Goal: Task Accomplishment & Management: Manage account settings

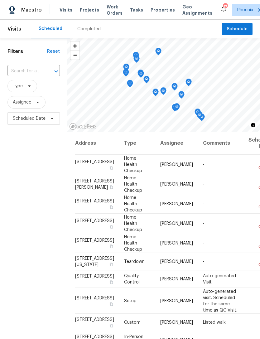
click at [28, 75] on input "text" at bounding box center [24, 71] width 35 height 10
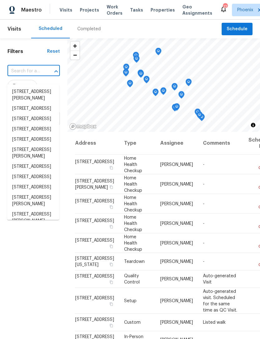
click at [22, 76] on input "text" at bounding box center [24, 71] width 35 height 10
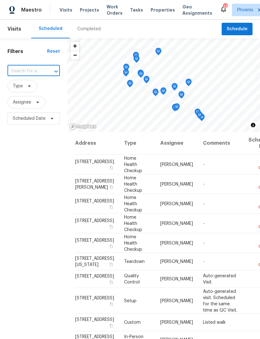
paste input "[STREET_ADDRESS]"
type input "[STREET_ADDRESS]"
click at [24, 97] on li "[STREET_ADDRESS]" at bounding box center [33, 92] width 52 height 10
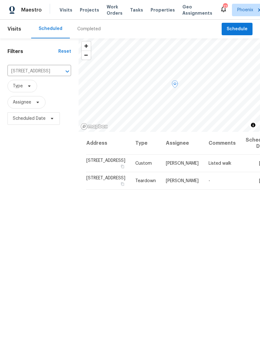
click at [0, 0] on icon at bounding box center [0, 0] width 0 height 0
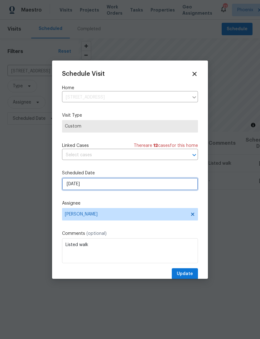
click at [144, 189] on input "[DATE]" at bounding box center [130, 184] width 136 height 12
select select "9"
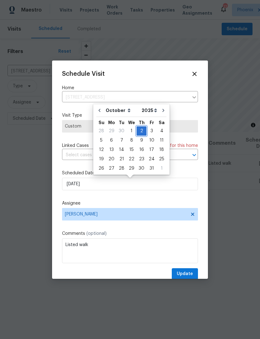
click at [139, 129] on div "2" at bounding box center [142, 131] width 10 height 9
click at [98, 110] on icon "Go to previous month" at bounding box center [99, 110] width 5 height 5
type input "[DATE]"
select select "8"
click at [141, 158] on div "25" at bounding box center [142, 159] width 10 height 9
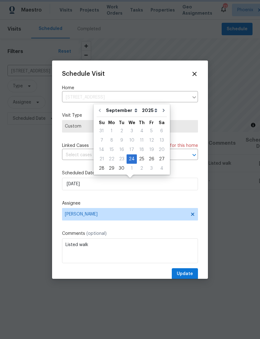
type input "[DATE]"
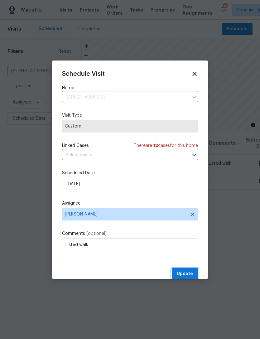
click at [193, 273] on button "Update" at bounding box center [185, 274] width 26 height 12
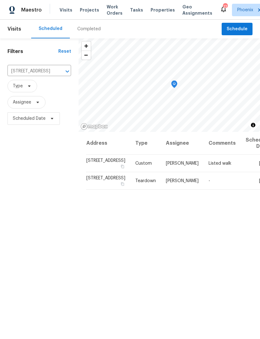
click at [56, 75] on icon "Clear" at bounding box center [59, 71] width 6 height 6
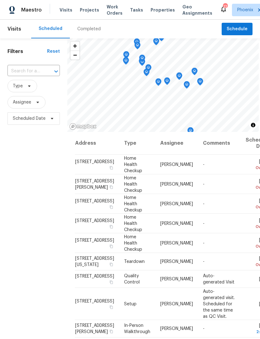
click at [27, 76] on input "text" at bounding box center [24, 71] width 35 height 10
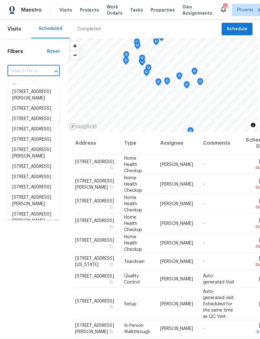
click at [24, 76] on input "text" at bounding box center [24, 71] width 35 height 10
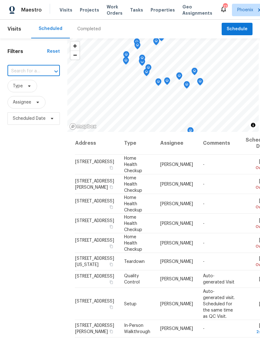
paste input "[STREET_ADDRESS]"
type input "[STREET_ADDRESS]"
click at [26, 93] on li "[STREET_ADDRESS]" at bounding box center [33, 92] width 52 height 10
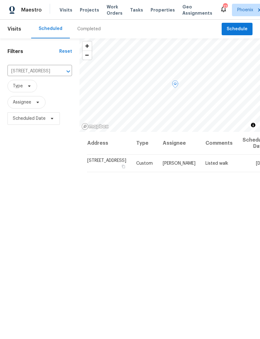
click at [0, 0] on icon at bounding box center [0, 0] width 0 height 0
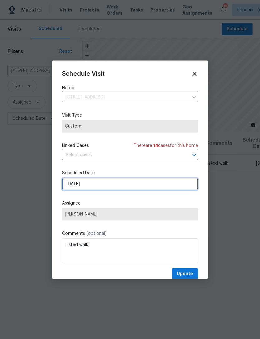
click at [134, 186] on input "[DATE]" at bounding box center [130, 184] width 136 height 12
select select "9"
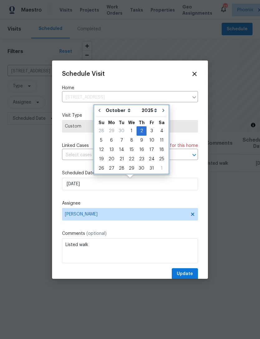
click at [98, 105] on button "Go to previous month" at bounding box center [99, 110] width 9 height 12
type input "[DATE]"
select select "8"
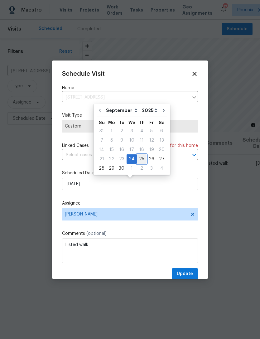
click at [141, 159] on div "25" at bounding box center [142, 159] width 10 height 9
type input "[DATE]"
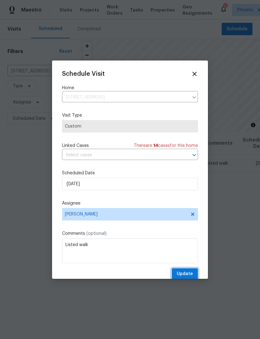
click at [188, 276] on span "Update" at bounding box center [185, 274] width 16 height 8
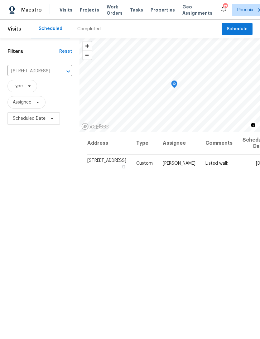
click at [58, 73] on icon "Clear" at bounding box center [60, 72] width 4 height 4
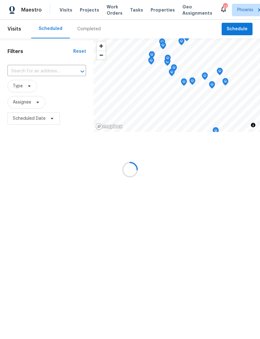
click at [31, 76] on div at bounding box center [130, 169] width 260 height 339
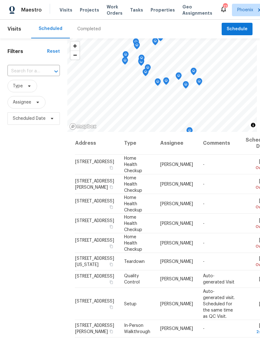
click at [32, 76] on input "text" at bounding box center [24, 71] width 35 height 10
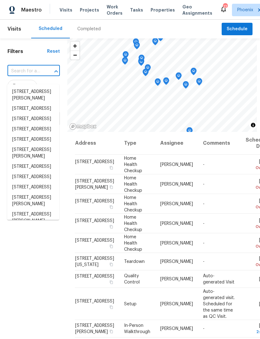
click at [23, 76] on input "text" at bounding box center [24, 71] width 35 height 10
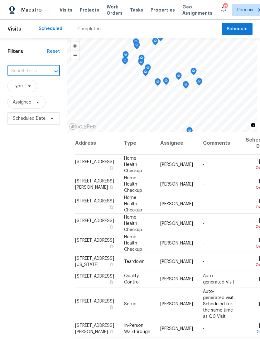
paste input "[STREET_ADDRESS][PERSON_NAME]"
type input "[STREET_ADDRESS][PERSON_NAME]"
click at [18, 94] on li "[STREET_ADDRESS][PERSON_NAME]" at bounding box center [33, 95] width 52 height 17
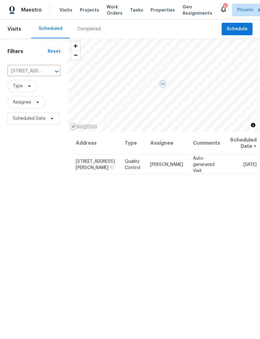
click at [0, 0] on icon at bounding box center [0, 0] width 0 height 0
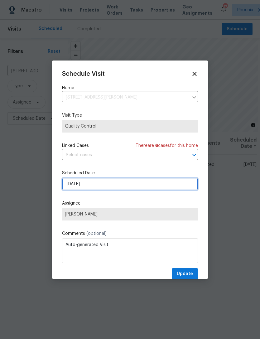
click at [117, 181] on input "[DATE]" at bounding box center [130, 184] width 136 height 12
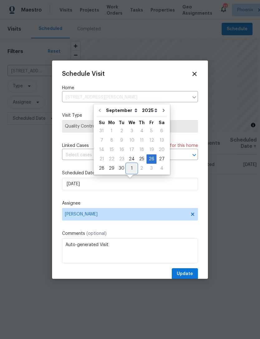
click at [132, 169] on div "1" at bounding box center [132, 168] width 10 height 9
type input "[DATE]"
select select "9"
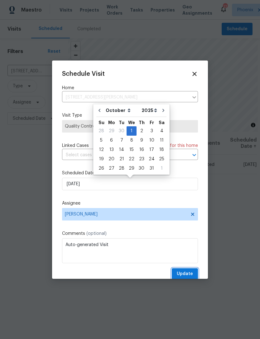
click at [187, 274] on span "Update" at bounding box center [185, 274] width 16 height 8
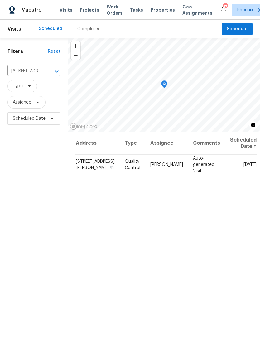
click at [48, 73] on icon "Clear" at bounding box center [49, 72] width 4 height 4
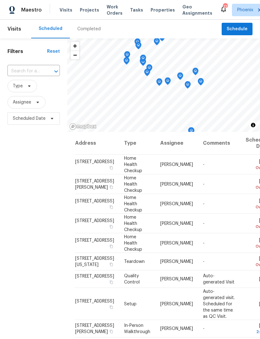
click at [26, 76] on input "text" at bounding box center [24, 71] width 35 height 10
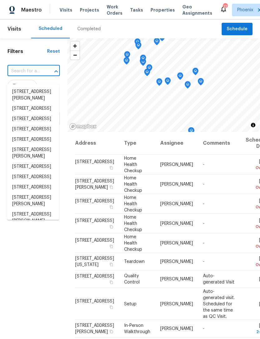
click at [23, 76] on input "text" at bounding box center [24, 71] width 35 height 10
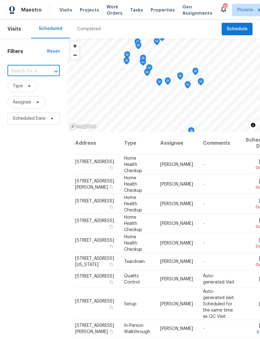
paste input "[STREET_ADDRESS]"
type input "[STREET_ADDRESS]"
click at [21, 97] on li "[STREET_ADDRESS]" at bounding box center [33, 92] width 52 height 10
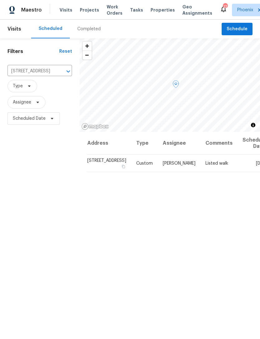
click at [0, 0] on div at bounding box center [0, 0] width 0 height 0
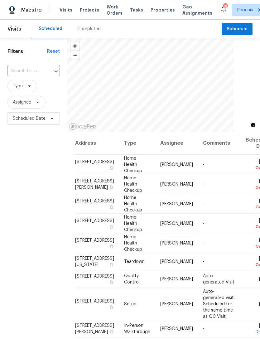
click at [34, 76] on input "text" at bounding box center [24, 71] width 35 height 10
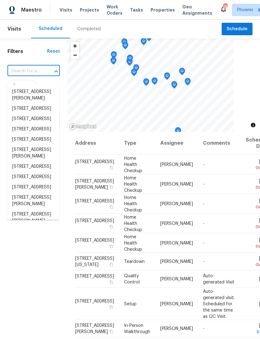
click at [29, 75] on input "text" at bounding box center [24, 71] width 35 height 10
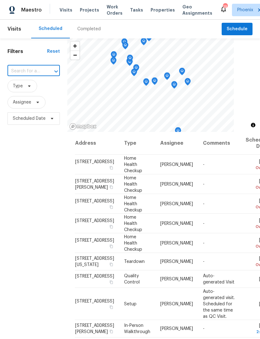
paste input "[STREET_ADDRESS]"
type input "[STREET_ADDRESS]"
click at [32, 95] on li "[STREET_ADDRESS]" at bounding box center [33, 92] width 52 height 10
click at [36, 76] on input "text" at bounding box center [24, 71] width 35 height 10
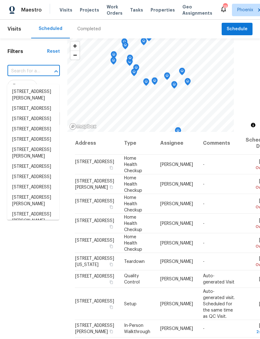
click at [29, 73] on input "text" at bounding box center [24, 71] width 35 height 10
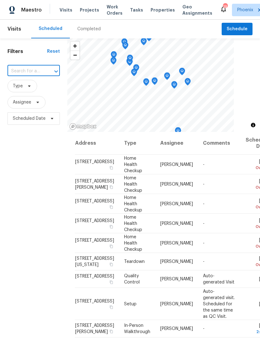
paste input "[STREET_ADDRESS]"
type input "[STREET_ADDRESS]"
click at [27, 97] on li "[STREET_ADDRESS]" at bounding box center [33, 92] width 52 height 10
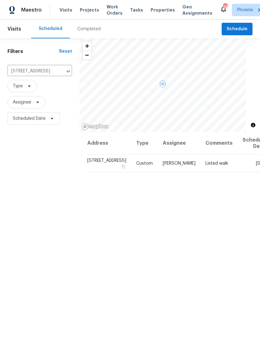
click at [0, 0] on icon at bounding box center [0, 0] width 0 height 0
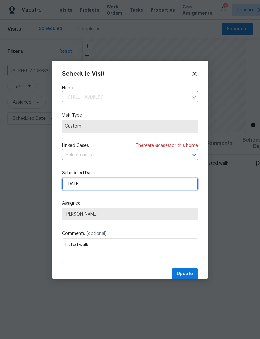
click at [117, 186] on input "[DATE]" at bounding box center [130, 184] width 136 height 12
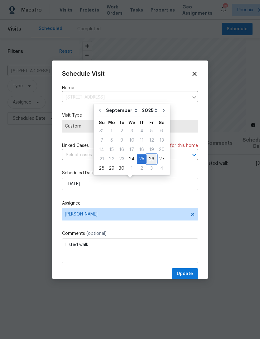
click at [149, 158] on div "26" at bounding box center [152, 159] width 10 height 9
type input "[DATE]"
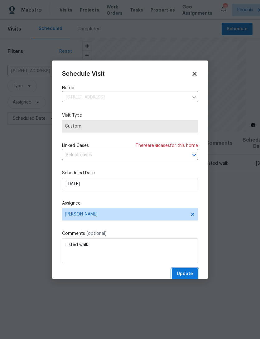
click at [195, 273] on button "Update" at bounding box center [185, 274] width 26 height 12
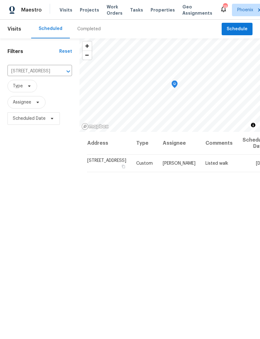
click at [57, 75] on icon "Clear" at bounding box center [60, 71] width 6 height 6
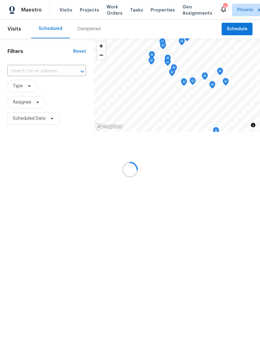
click at [30, 75] on input "text" at bounding box center [37, 71] width 61 height 10
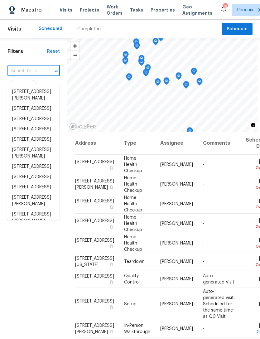
click at [28, 76] on input "text" at bounding box center [24, 71] width 35 height 10
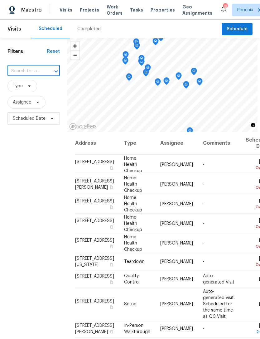
paste input "[STREET_ADDRESS]"
type input "[STREET_ADDRESS]"
click at [20, 94] on li "[STREET_ADDRESS]" at bounding box center [33, 92] width 52 height 10
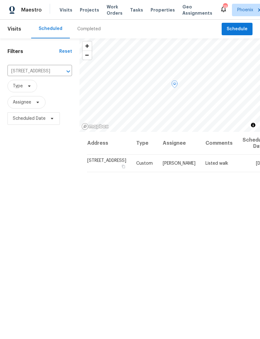
click at [0, 0] on icon at bounding box center [0, 0] width 0 height 0
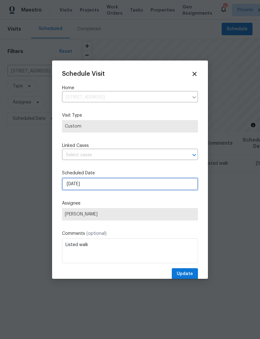
click at [122, 181] on input "[DATE]" at bounding box center [130, 184] width 136 height 12
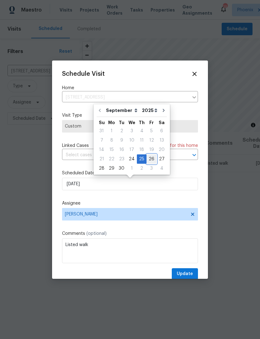
click at [149, 157] on div "26" at bounding box center [152, 159] width 10 height 9
type input "[DATE]"
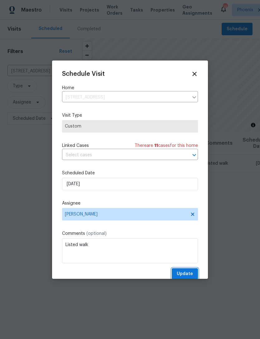
click at [188, 270] on button "Update" at bounding box center [185, 274] width 26 height 12
